Goal: Check status: Check status

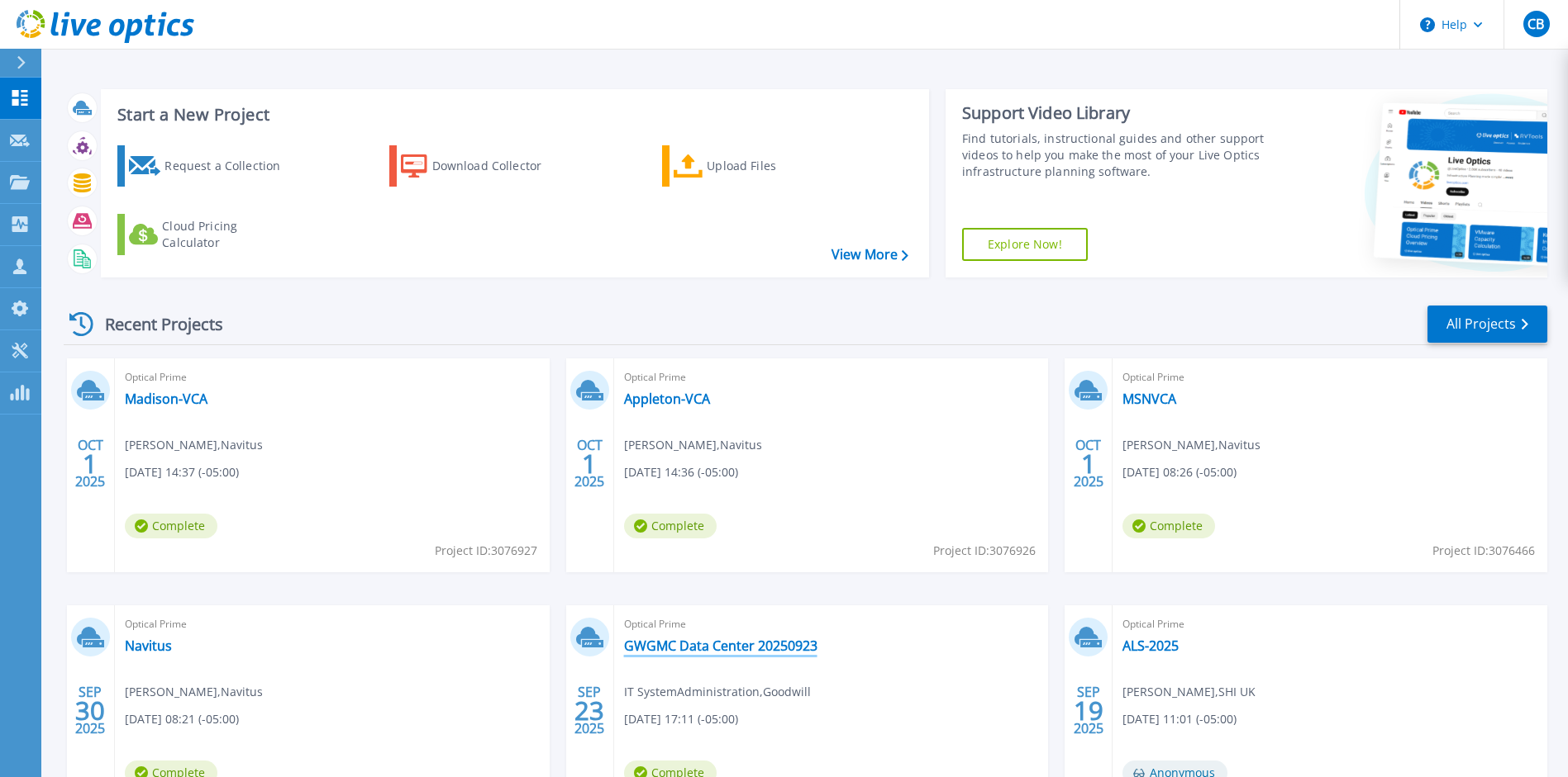
click at [689, 648] on link "GWGMC Data Center 20250923" at bounding box center [721, 647] width 194 height 17
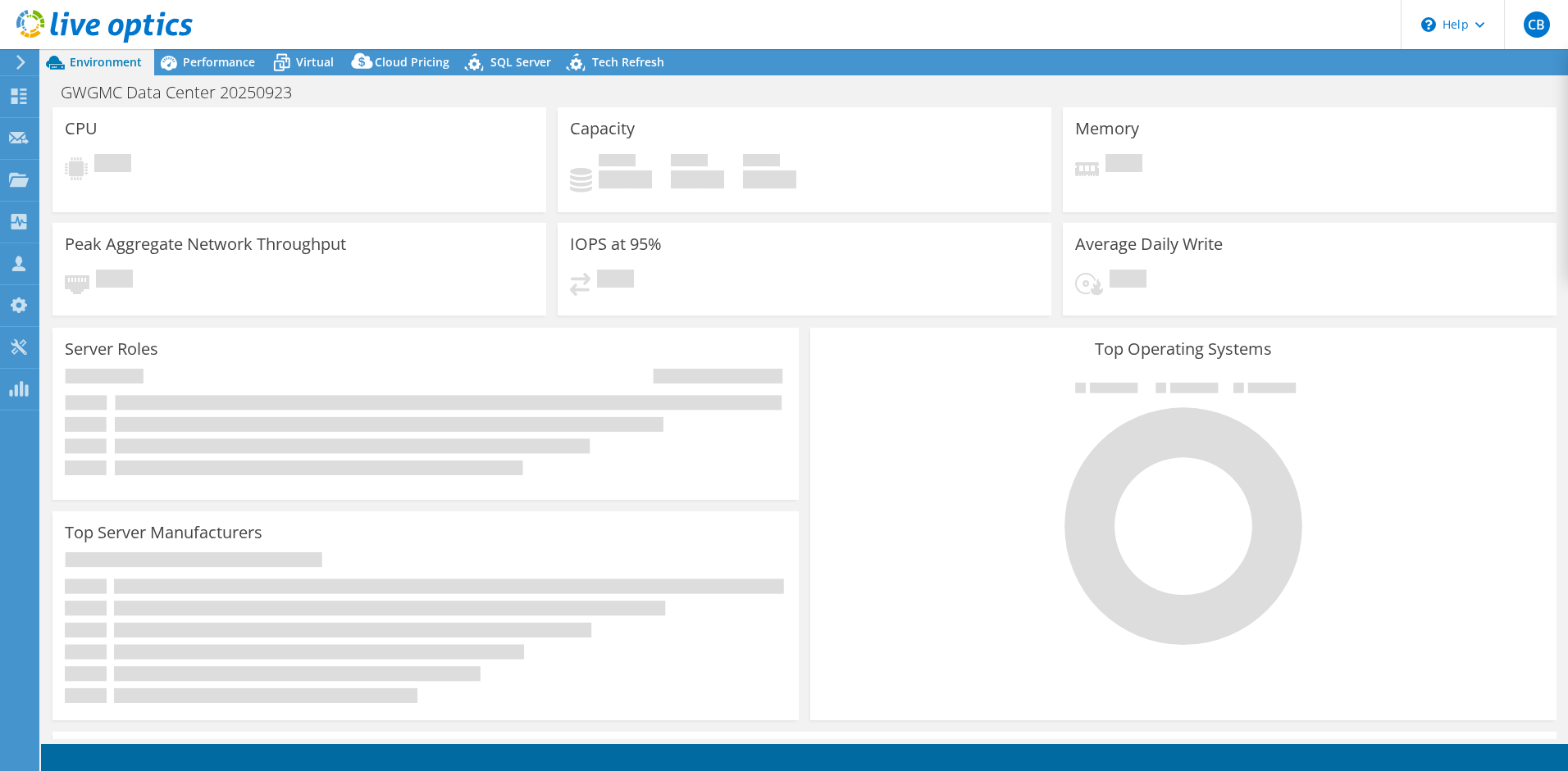
select select "USEast"
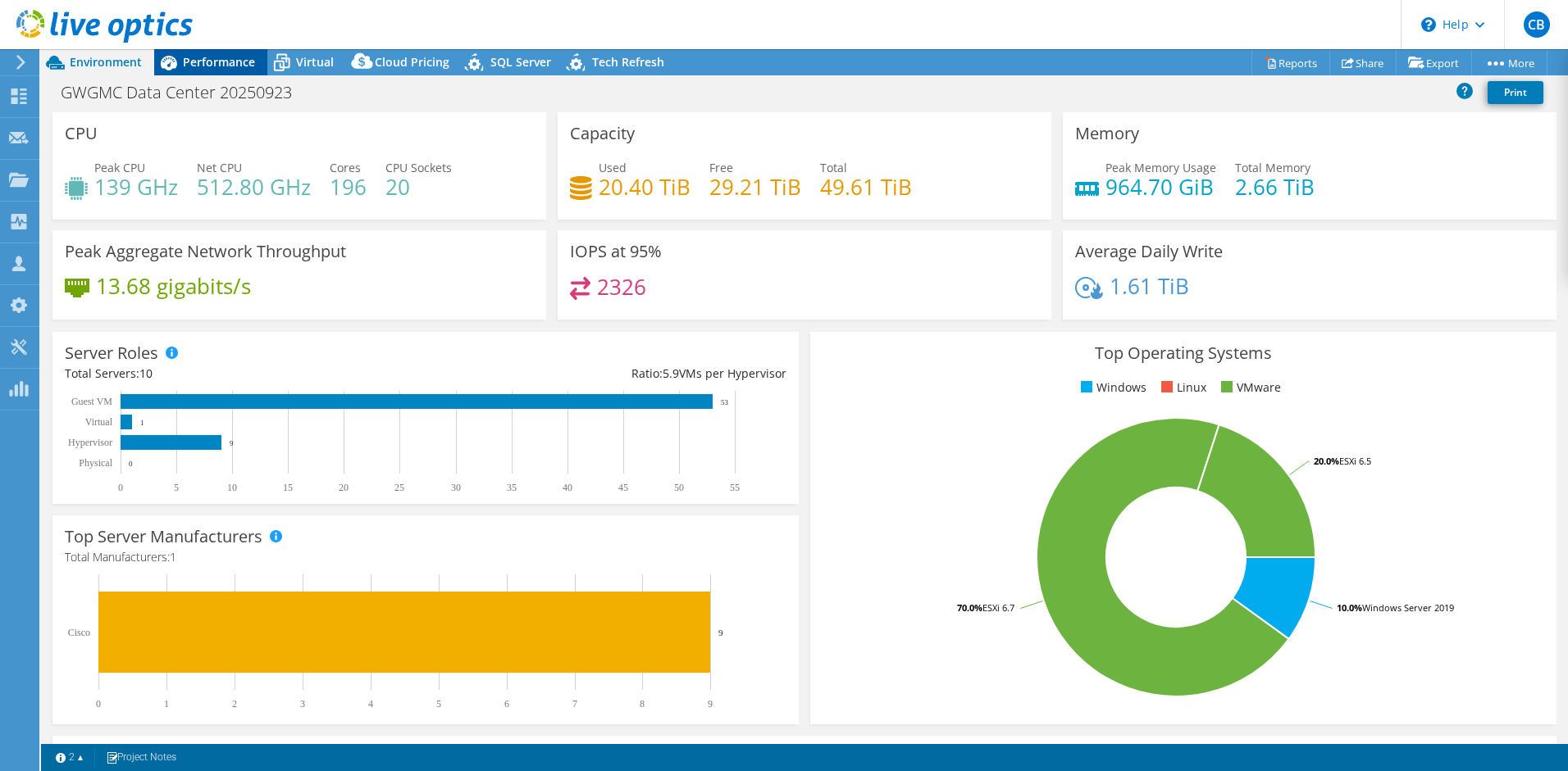
click at [212, 66] on span "Performance" at bounding box center [219, 62] width 72 height 16
